Goal: Browse casually

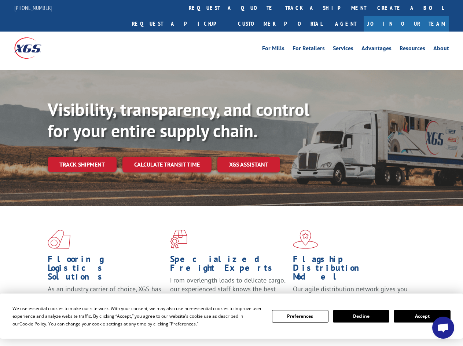
click at [231, 173] on div "Visibility, transparency, and control for your entire supply chain. Track shipm…" at bounding box center [255, 150] width 415 height 102
click at [26, 323] on span "Cookie Policy" at bounding box center [32, 323] width 27 height 6
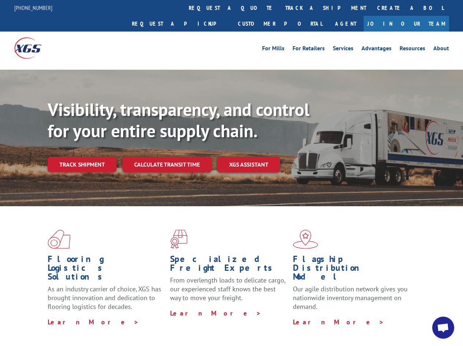
click at [176, 323] on div "Flooring Logistics Solutions As an industry carrier of choice, XGS has brought …" at bounding box center [231, 279] width 463 height 147
click at [300, 316] on div "Flooring Logistics Solutions As an industry carrier of choice, XGS has brought …" at bounding box center [231, 277] width 463 height 143
click at [361, 316] on div "Flooring Logistics Solutions As an industry carrier of choice, XGS has brought …" at bounding box center [231, 277] width 463 height 143
click at [422, 316] on div "Flooring Logistics Solutions As an industry carrier of choice, XGS has brought …" at bounding box center [231, 277] width 463 height 143
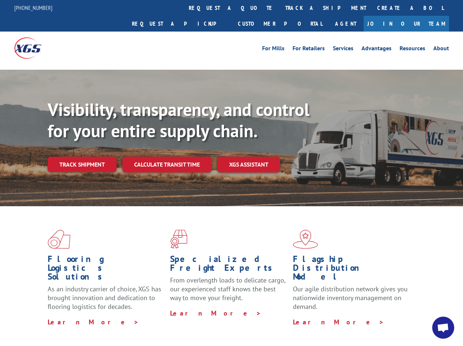
click at [210, 254] on h1 "Specialized Freight Experts" at bounding box center [228, 264] width 117 height 21
click at [256, 254] on h1 "Specialized Freight Experts" at bounding box center [228, 264] width 117 height 21
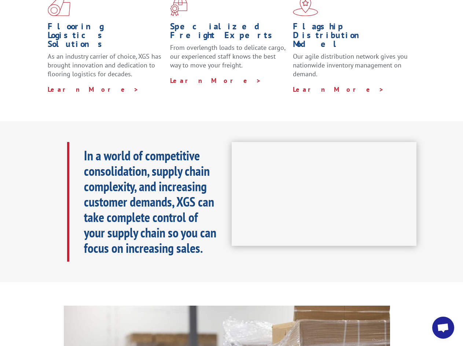
click at [302, 22] on h1 "Flagship Distribution Model" at bounding box center [351, 37] width 117 height 30
